Goal: Information Seeking & Learning: Check status

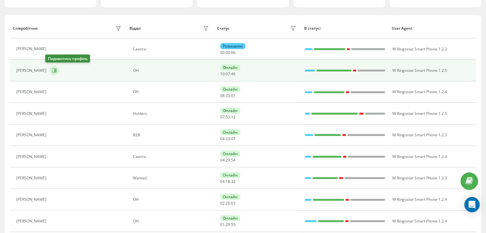
click at [50, 73] on button at bounding box center [55, 71] width 10 height 10
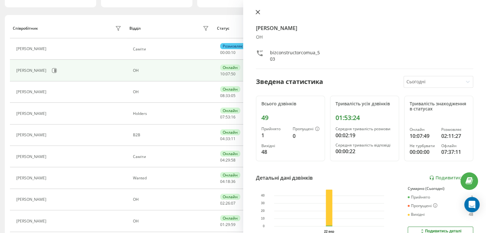
click at [258, 11] on icon at bounding box center [258, 12] width 4 height 4
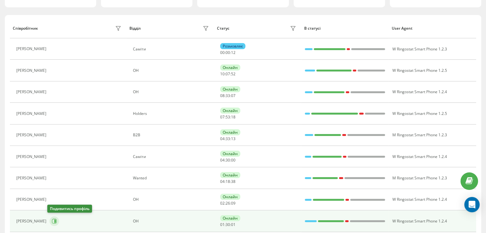
click at [50, 221] on button at bounding box center [55, 222] width 10 height 10
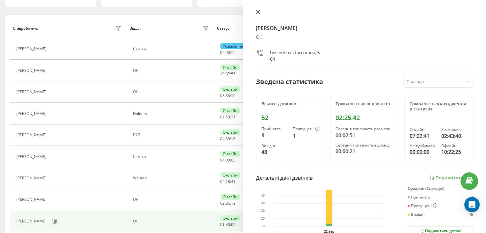
click at [258, 13] on icon at bounding box center [258, 12] width 4 height 4
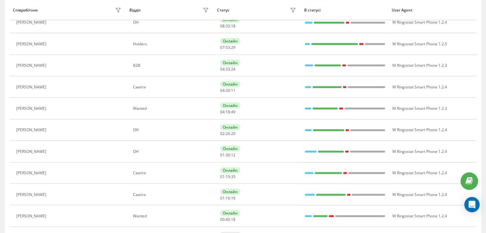
scroll to position [127, 0]
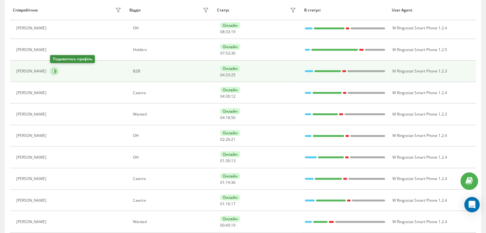
click at [55, 72] on icon at bounding box center [55, 71] width 2 height 3
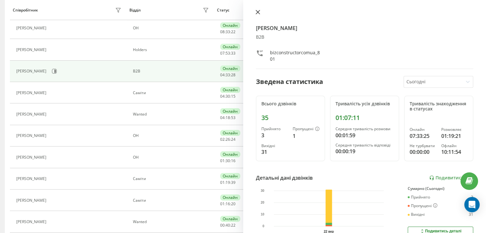
click at [256, 12] on icon at bounding box center [258, 12] width 4 height 4
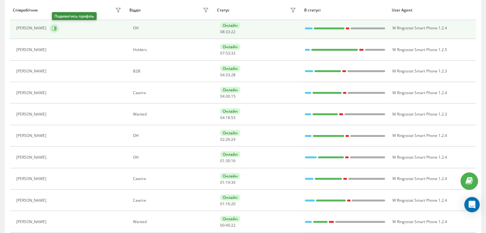
click at [52, 25] on button at bounding box center [55, 29] width 10 height 10
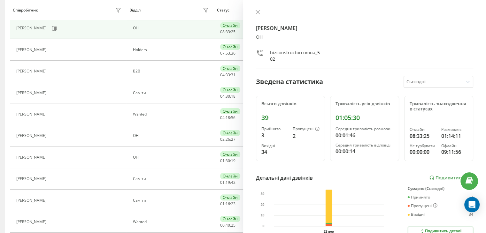
click at [259, 14] on icon at bounding box center [258, 12] width 4 height 4
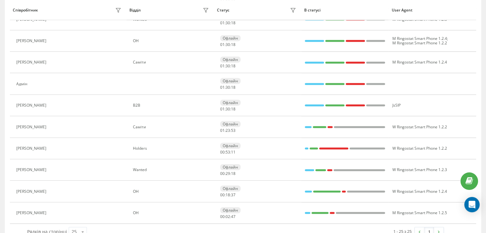
scroll to position [427, 0]
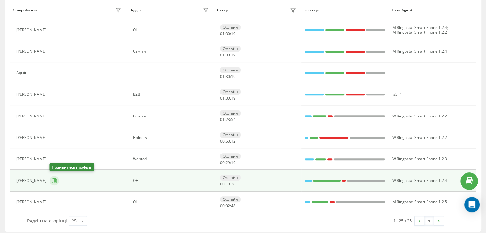
click at [53, 181] on icon at bounding box center [54, 180] width 5 height 5
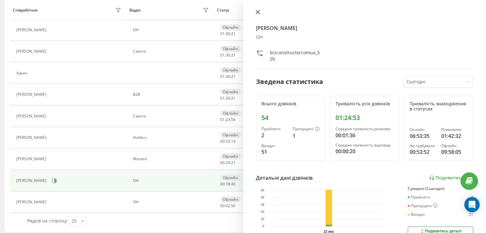
click at [258, 14] on icon at bounding box center [258, 12] width 4 height 4
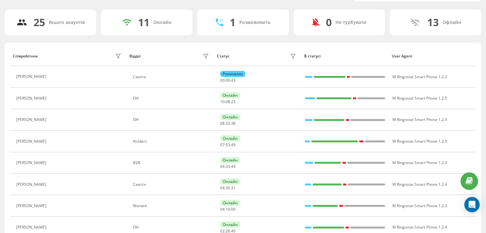
scroll to position [128, 0]
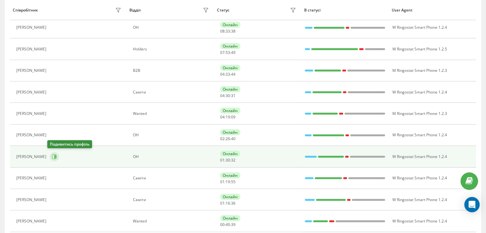
click at [55, 157] on button at bounding box center [55, 157] width 10 height 10
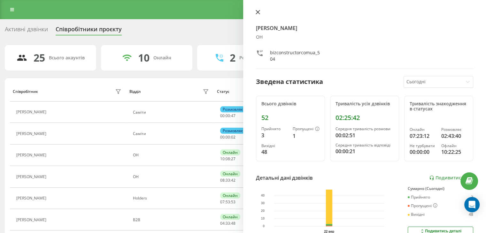
click at [258, 10] on icon at bounding box center [258, 12] width 4 height 4
